Goal: Information Seeking & Learning: Learn about a topic

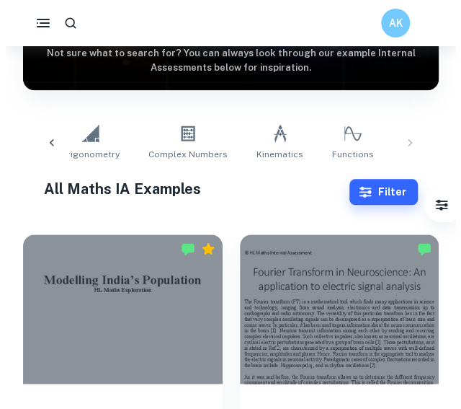
scroll to position [0, 883]
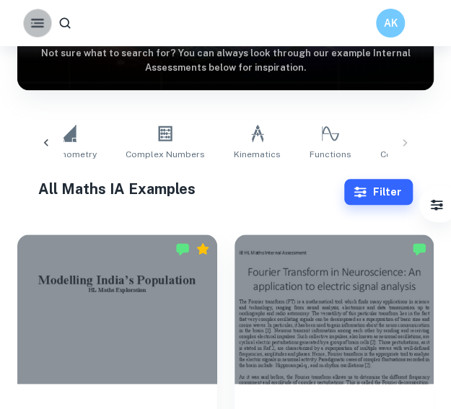
click at [37, 25] on icon "button" at bounding box center [37, 22] width 17 height 17
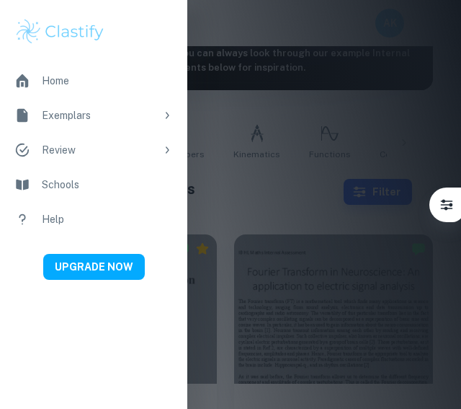
scroll to position [0, 882]
click at [38, 81] on li "Home" at bounding box center [93, 80] width 187 height 35
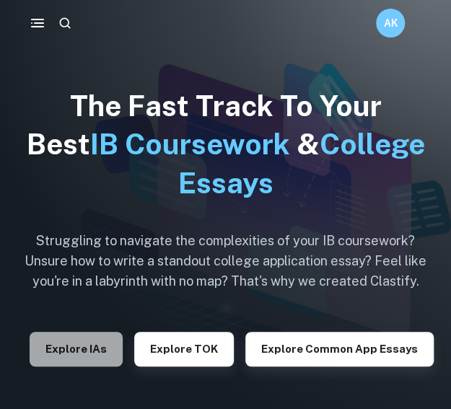
click at [82, 351] on button "Explore IAs" at bounding box center [76, 349] width 93 height 35
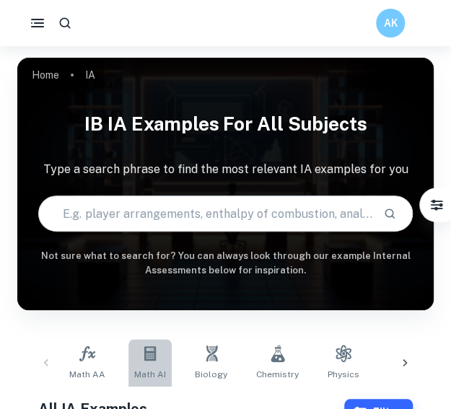
click at [146, 362] on link "Math AI" at bounding box center [149, 363] width 43 height 48
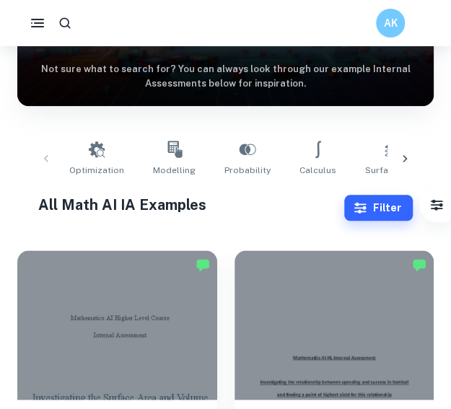
scroll to position [200, 0]
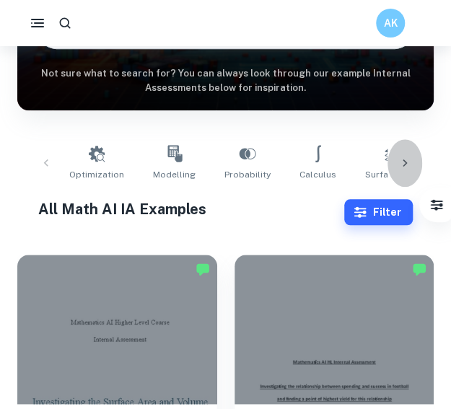
click at [405, 162] on icon at bounding box center [404, 162] width 4 height 7
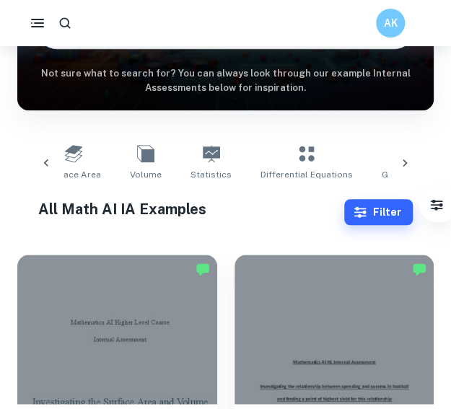
scroll to position [0, 322]
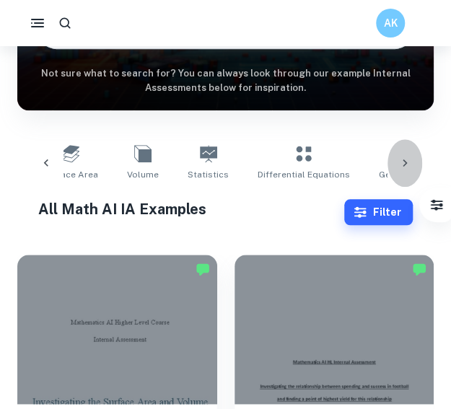
click at [405, 162] on icon at bounding box center [404, 162] width 4 height 7
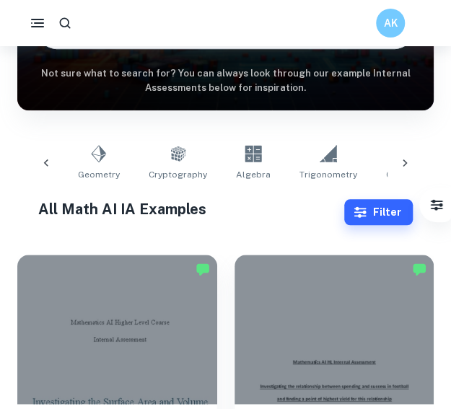
scroll to position [0, 644]
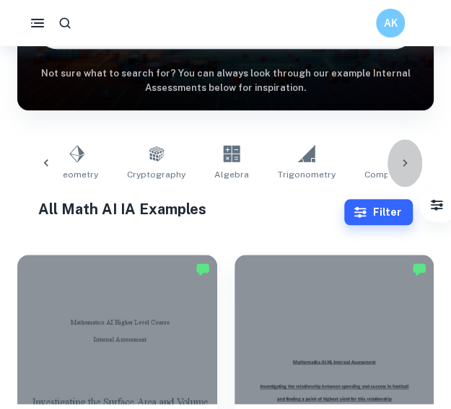
click at [405, 162] on icon at bounding box center [404, 162] width 4 height 7
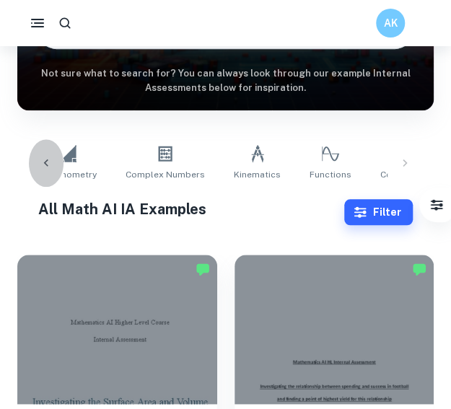
click at [48, 159] on icon at bounding box center [46, 163] width 14 height 14
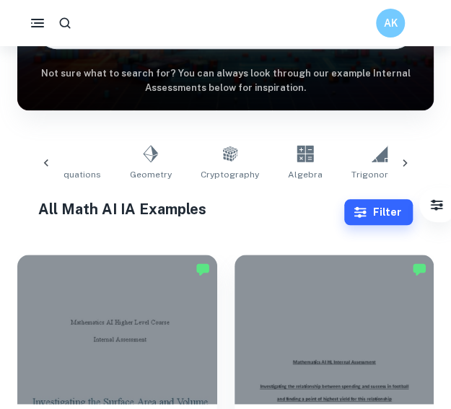
scroll to position [0, 561]
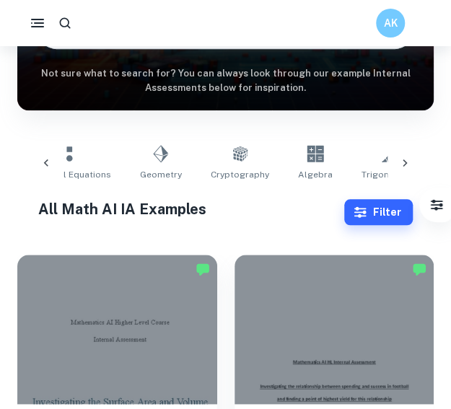
click at [48, 159] on icon at bounding box center [46, 163] width 14 height 14
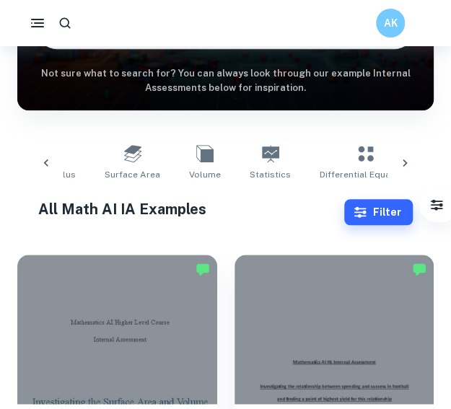
scroll to position [0, 239]
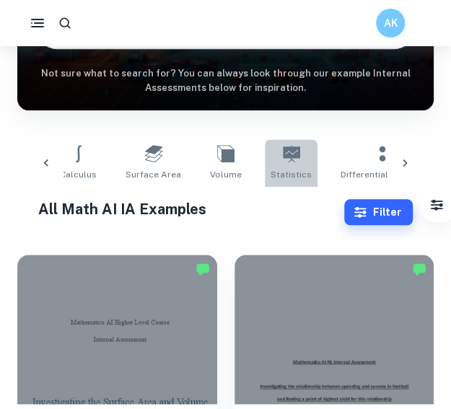
click at [283, 156] on icon at bounding box center [291, 153] width 17 height 17
type input "Statistics"
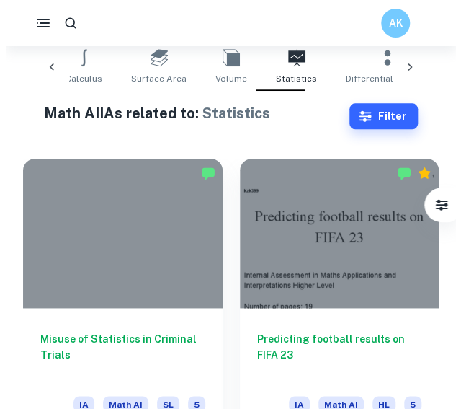
scroll to position [297, 0]
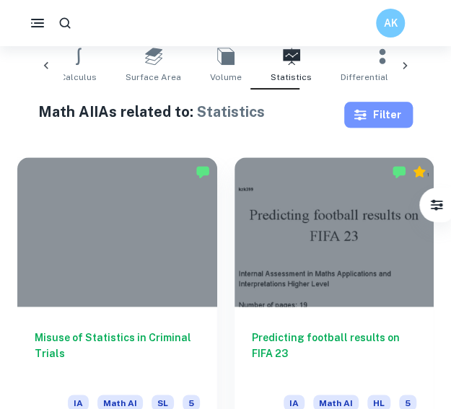
click at [391, 112] on button "Filter" at bounding box center [378, 115] width 68 height 26
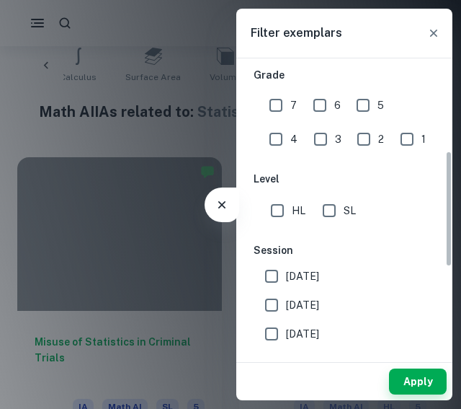
scroll to position [247, 0]
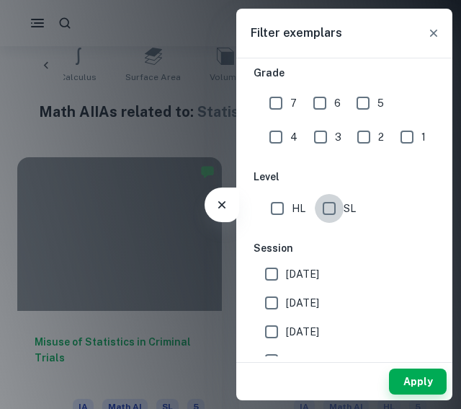
click at [329, 215] on input "SL" at bounding box center [329, 208] width 29 height 29
checkbox input "true"
click at [409, 383] on button "Apply" at bounding box center [418, 381] width 58 height 26
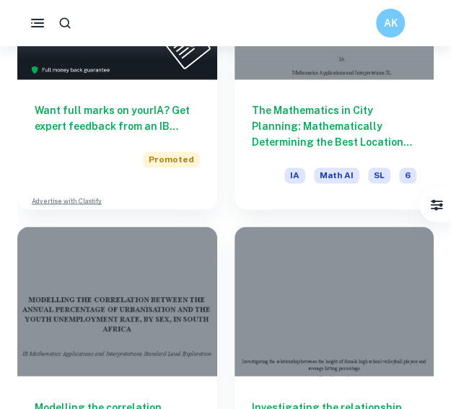
scroll to position [3170, 0]
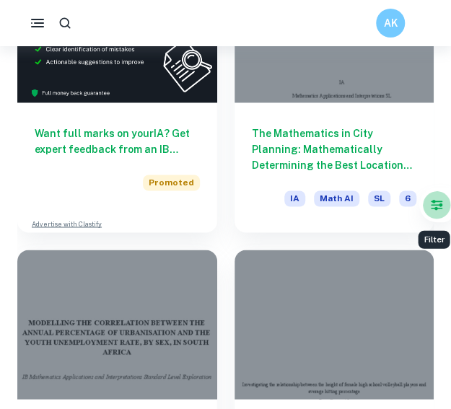
click at [436, 208] on icon "Filter" at bounding box center [436, 204] width 12 height 10
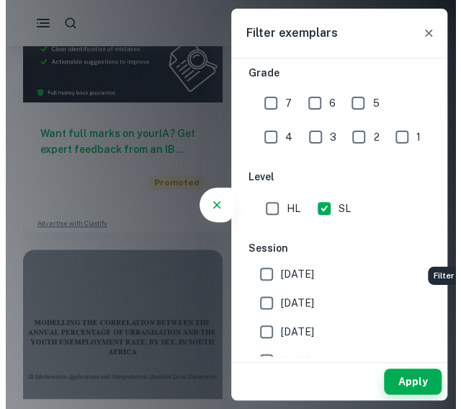
scroll to position [3208, 0]
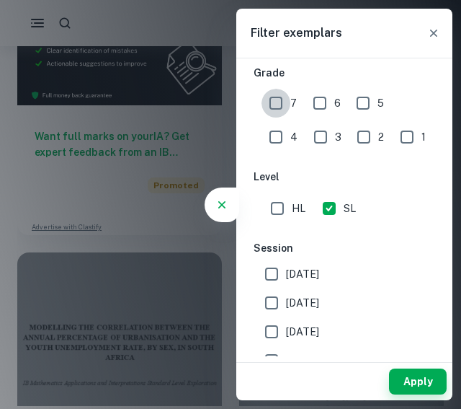
click at [279, 100] on input "7" at bounding box center [276, 103] width 29 height 29
checkbox input "true"
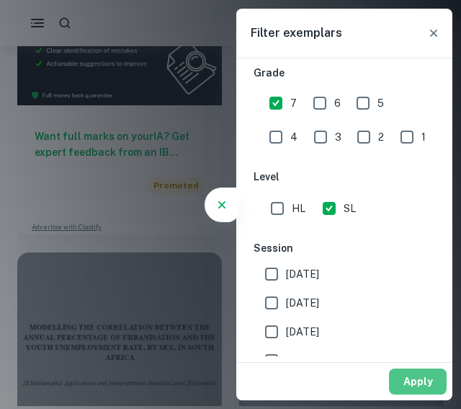
click at [418, 381] on button "Apply" at bounding box center [418, 381] width 58 height 26
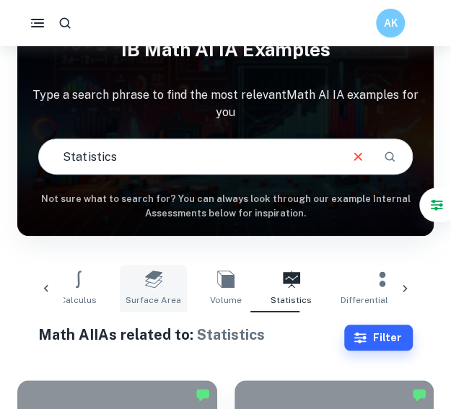
scroll to position [0, 0]
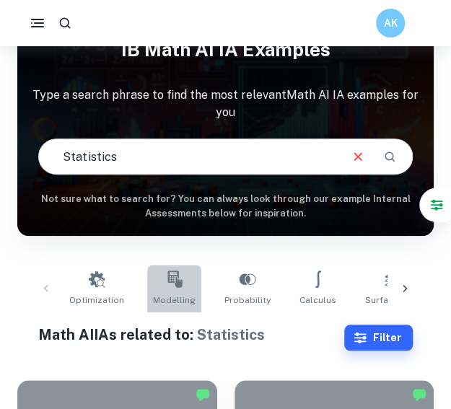
click at [173, 287] on icon at bounding box center [174, 278] width 17 height 17
type input "Modelling"
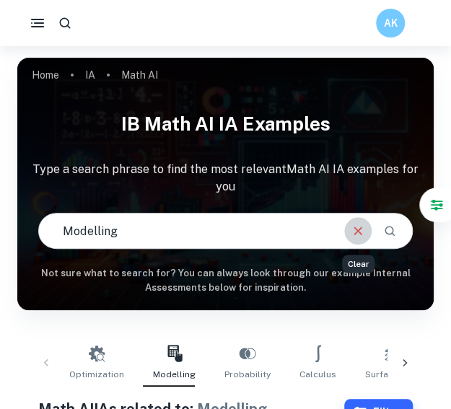
click at [362, 233] on icon "Clear" at bounding box center [358, 231] width 16 height 16
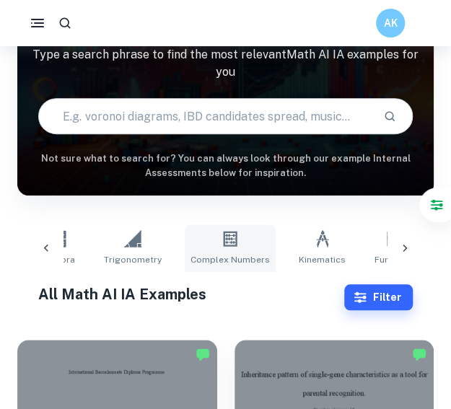
scroll to position [0, 824]
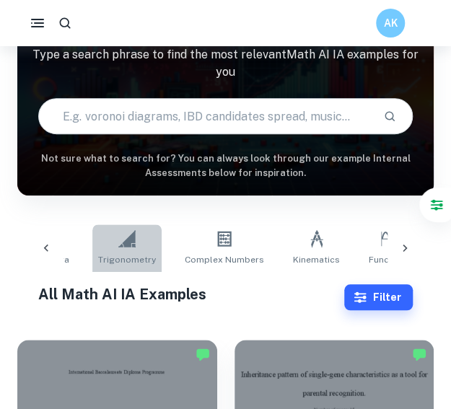
click at [104, 262] on span "Trigonometry" at bounding box center [127, 259] width 58 height 13
type input "Trigonometry"
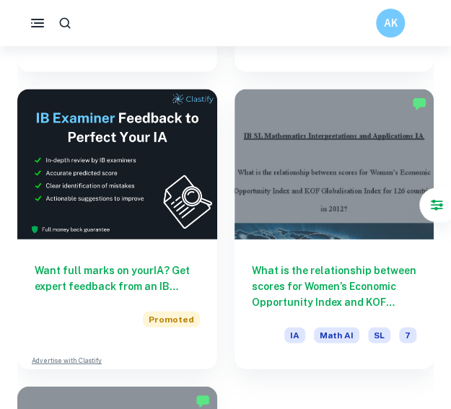
scroll to position [917, 0]
